Goal: Task Accomplishment & Management: Manage account settings

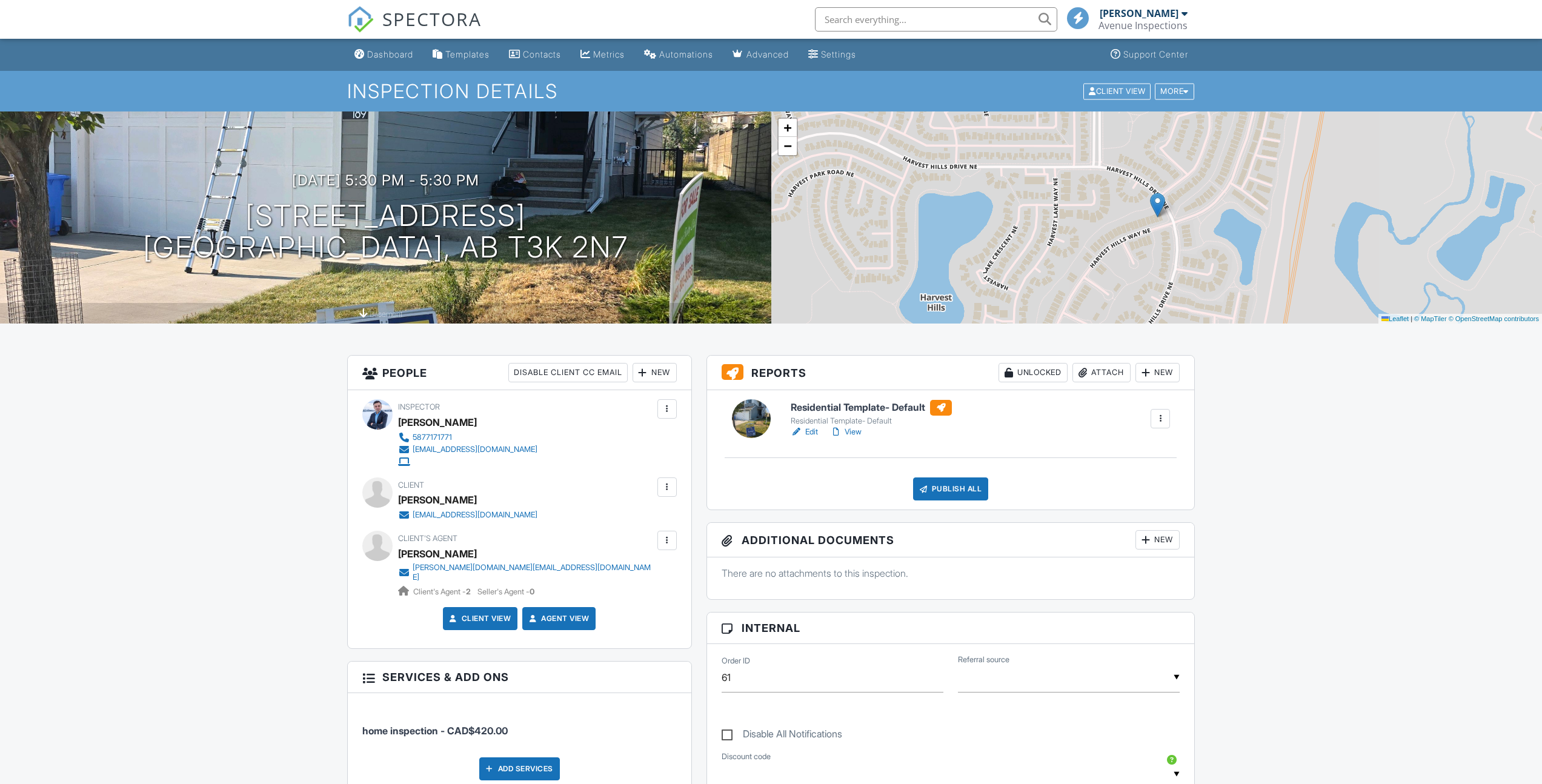
click at [851, 428] on link "View" at bounding box center [845, 432] width 32 height 12
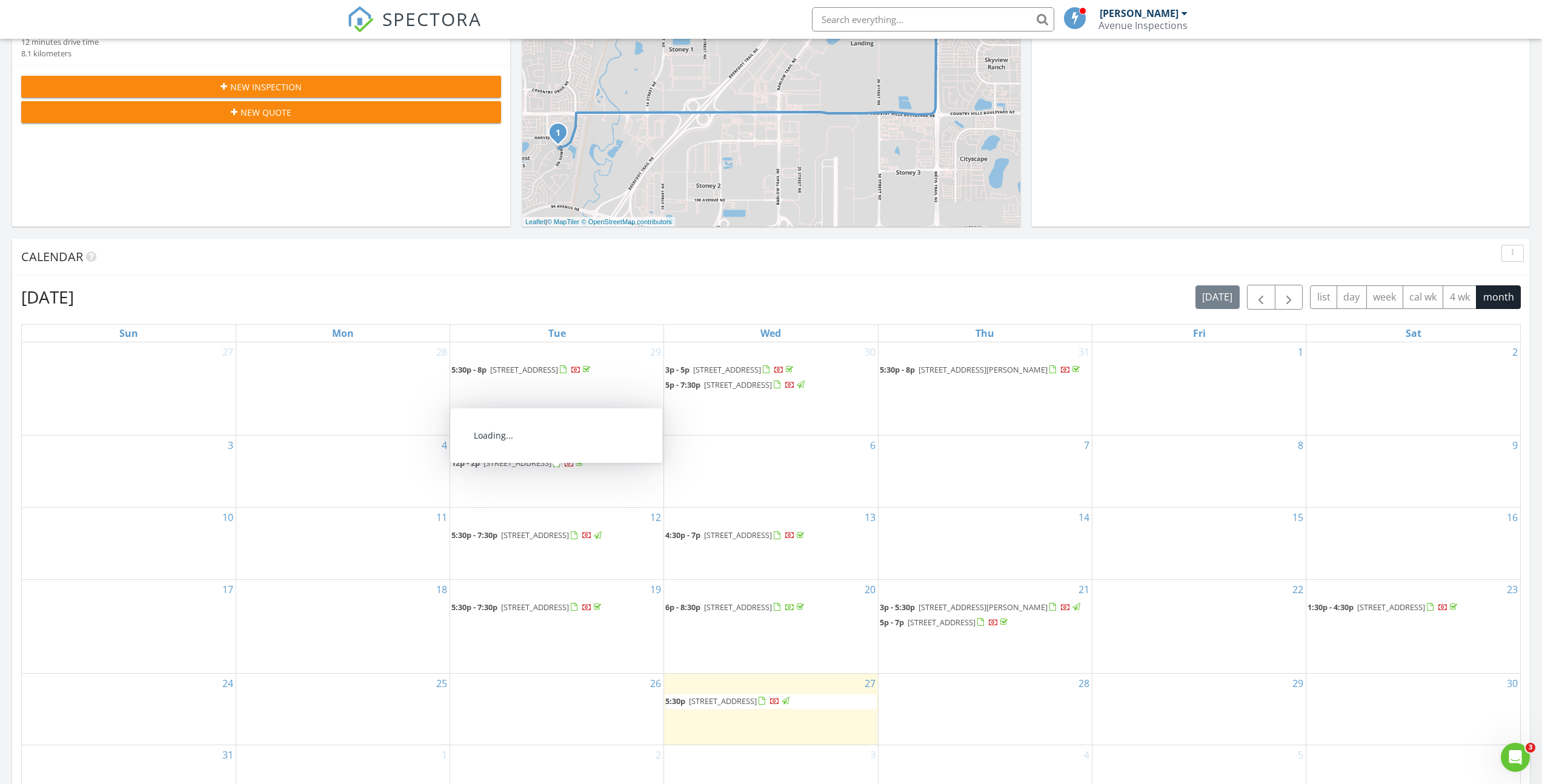
scroll to position [303, 0]
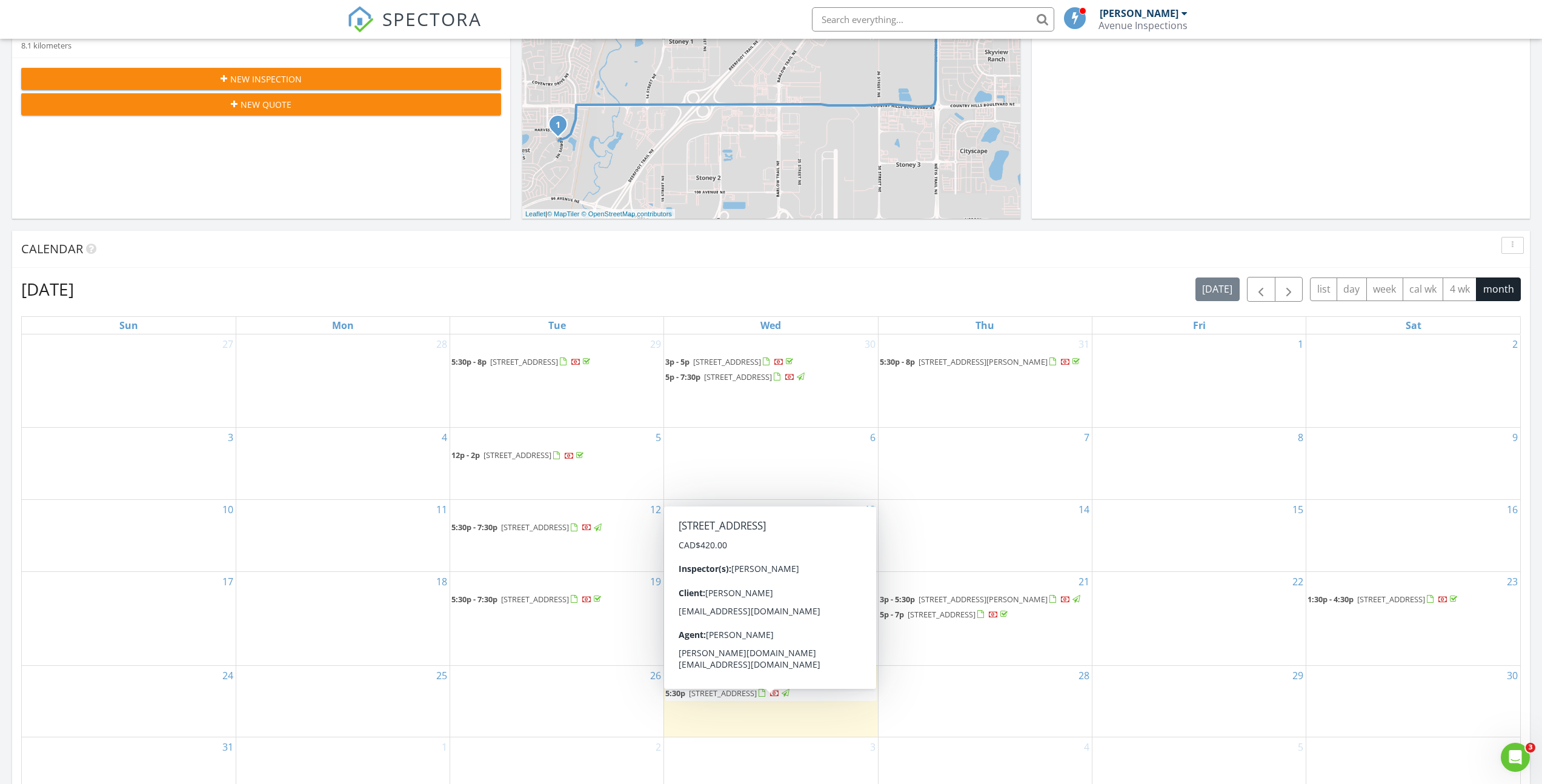
click at [722, 698] on span "189 Harvest Hills Way NE, Calgary T3K 2N7" at bounding box center [723, 693] width 68 height 11
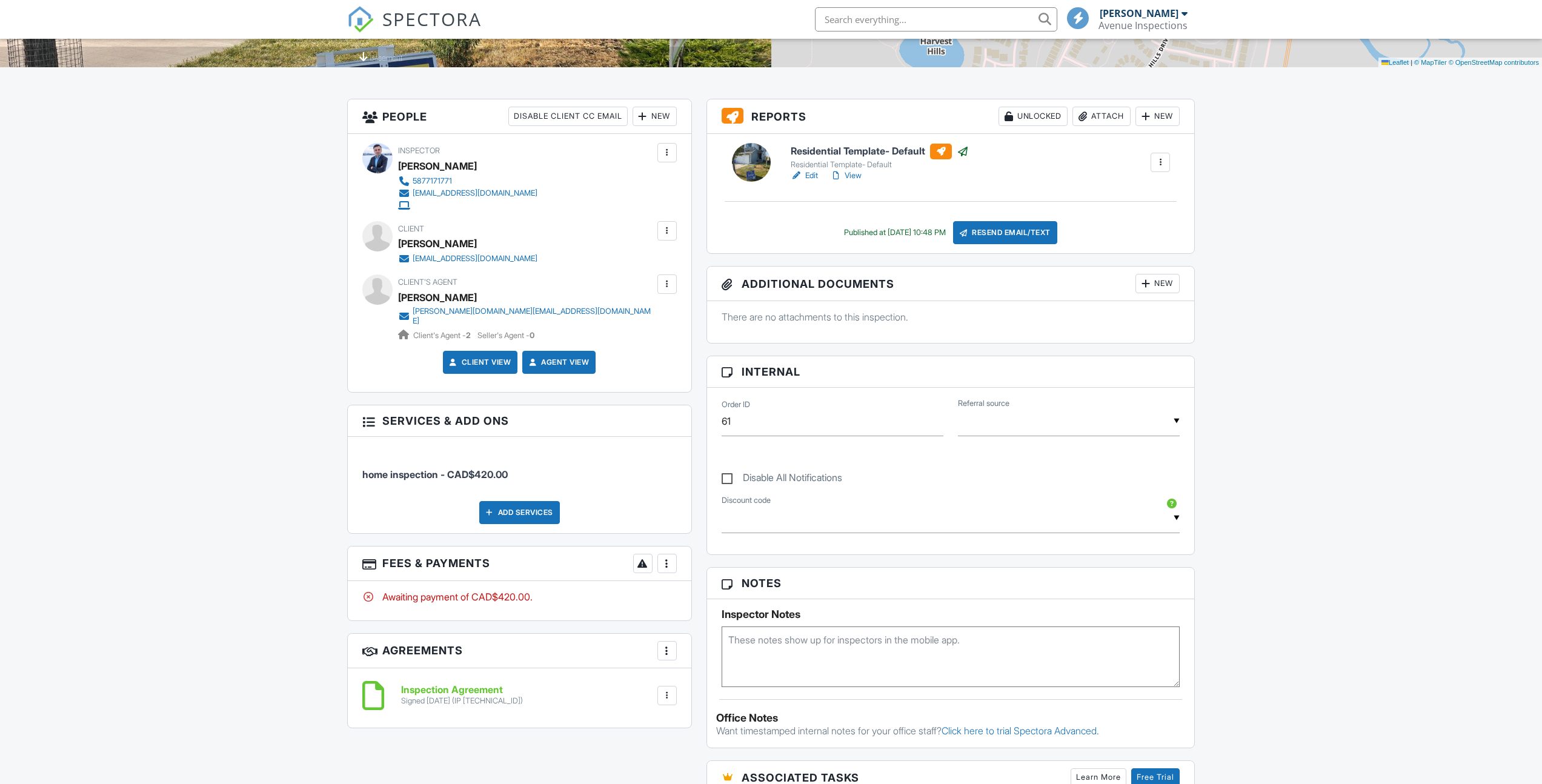
click at [667, 558] on div at bounding box center [667, 563] width 12 height 12
click at [712, 684] on div "Paid In Full" at bounding box center [728, 691] width 117 height 14
